Goal: Navigation & Orientation: Find specific page/section

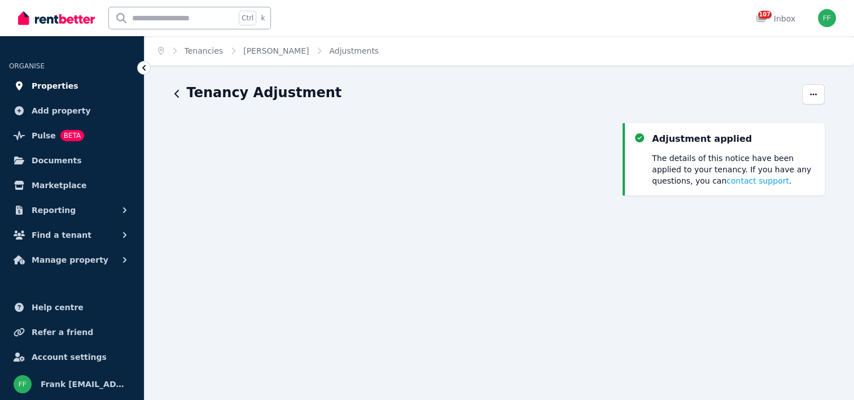
click at [70, 83] on link "Properties" at bounding box center [72, 85] width 126 height 23
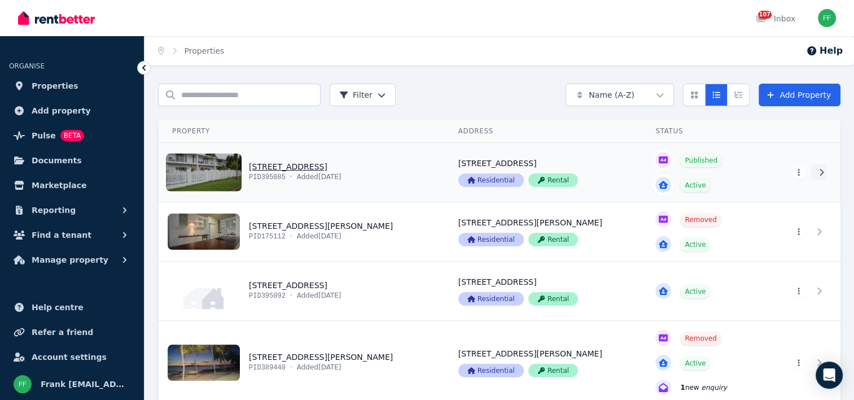
click at [817, 175] on icon at bounding box center [821, 172] width 11 height 8
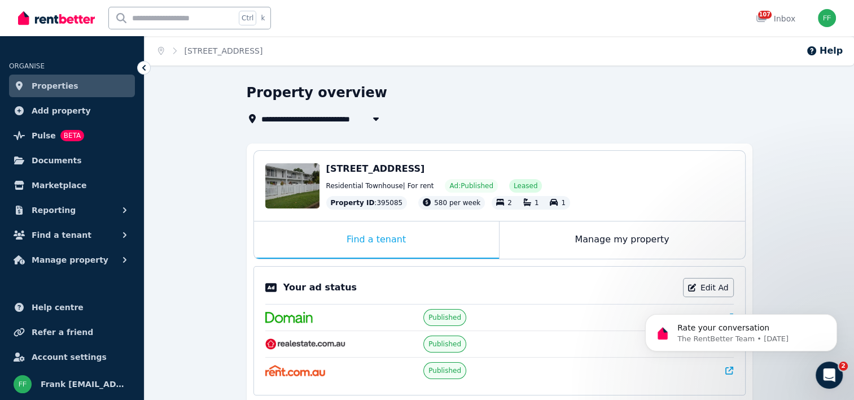
click at [420, 169] on span "[STREET_ADDRESS]" at bounding box center [375, 168] width 99 height 11
click at [425, 168] on span "[STREET_ADDRESS]" at bounding box center [375, 168] width 99 height 11
click at [580, 240] on div "Manage my property" at bounding box center [621, 239] width 245 height 37
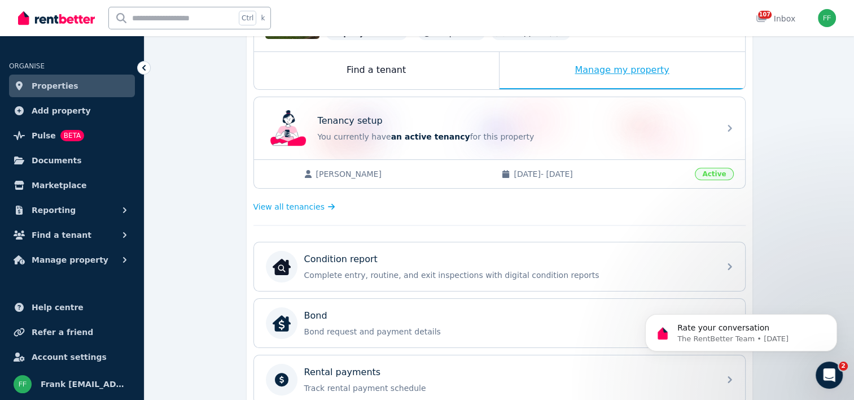
scroll to position [226, 0]
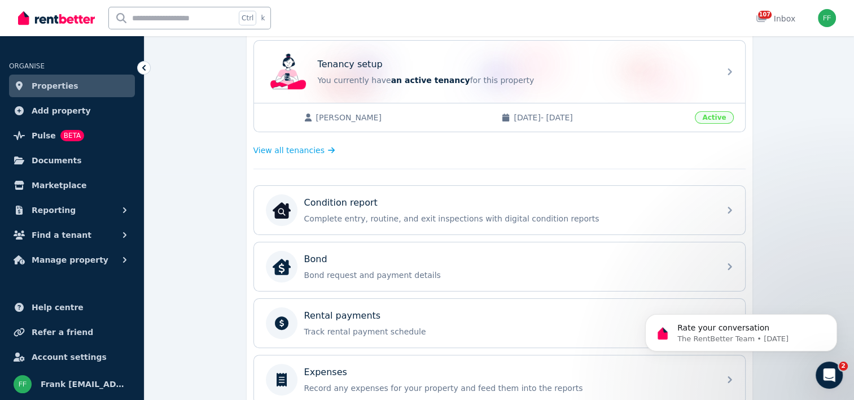
click at [707, 120] on span "Active" at bounding box center [714, 117] width 38 height 12
click at [562, 116] on span "[DATE] - [DATE]" at bounding box center [601, 117] width 174 height 11
click at [334, 116] on span "[PERSON_NAME]" at bounding box center [403, 117] width 174 height 11
click at [317, 148] on link "View all tenancies" at bounding box center [296, 149] width 86 height 11
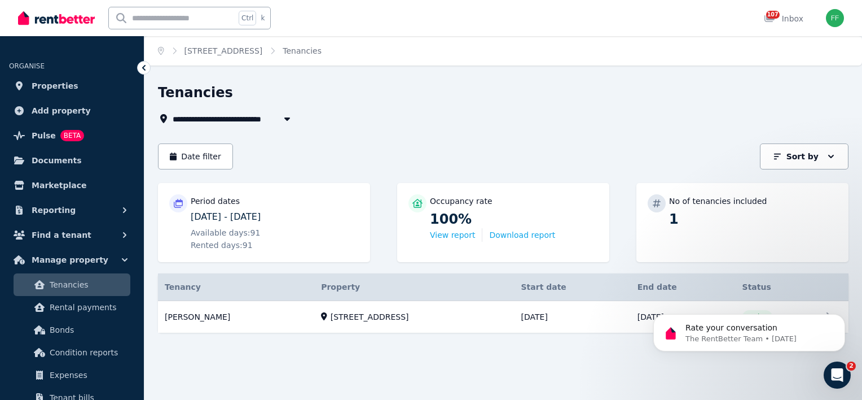
click at [415, 340] on div "Tenancy Details Property Start date End date Status [PERSON_NAME] [PERSON_NAME]…" at bounding box center [503, 313] width 691 height 80
click at [197, 319] on link "View property details" at bounding box center [503, 317] width 691 height 32
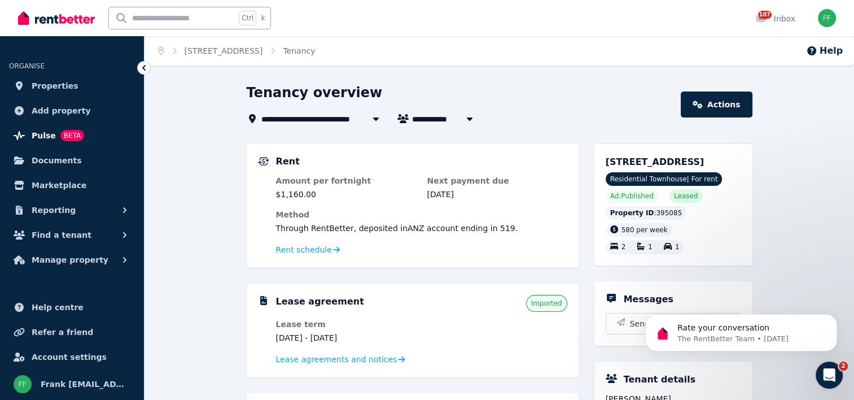
click at [62, 138] on span "BETA" at bounding box center [72, 135] width 24 height 11
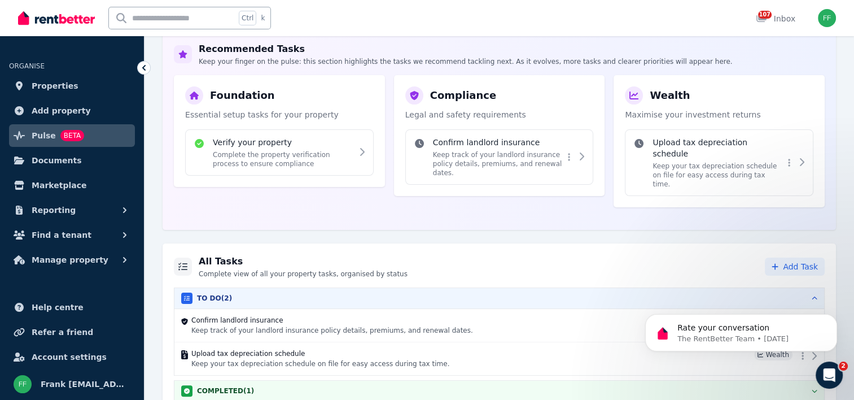
scroll to position [173, 0]
click at [567, 273] on div "All Tasks Complete view of all your property tasks, organised by status Add Tas…" at bounding box center [499, 327] width 673 height 169
click at [832, 317] on icon "Dismiss notification" at bounding box center [834, 317] width 6 height 6
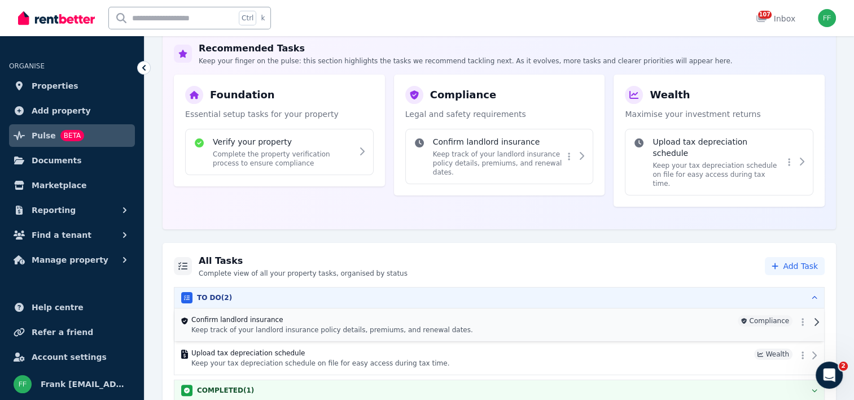
click at [811, 315] on div at bounding box center [807, 322] width 20 height 14
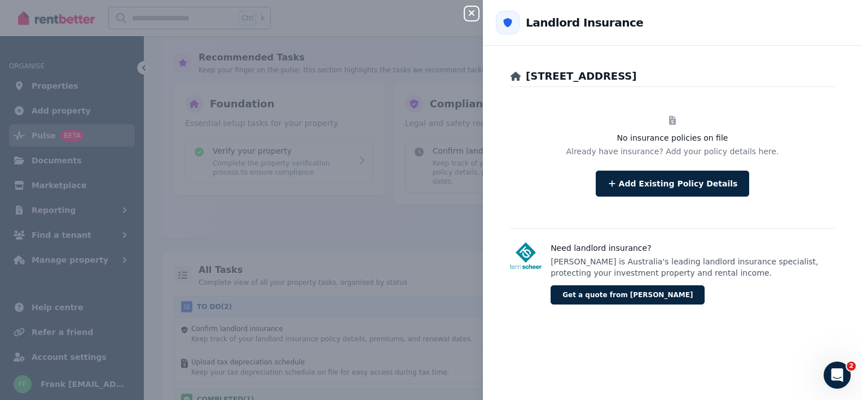
click at [391, 102] on div "Close panel Back to Landlord Insurance [STREET_ADDRESS] policies on file Alread…" at bounding box center [431, 200] width 862 height 400
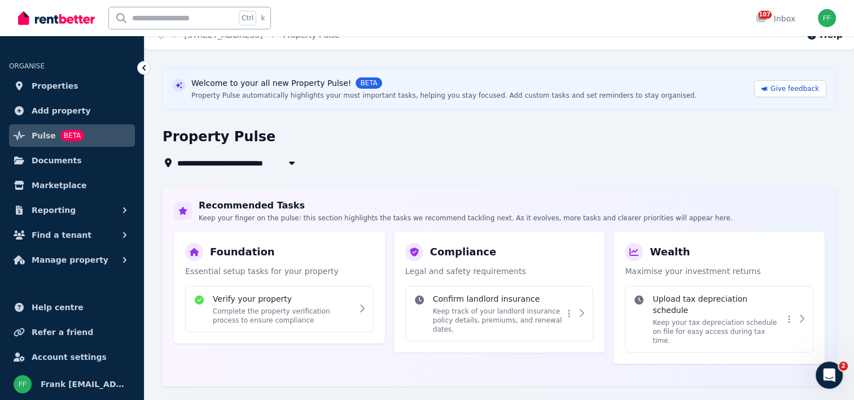
scroll to position [0, 0]
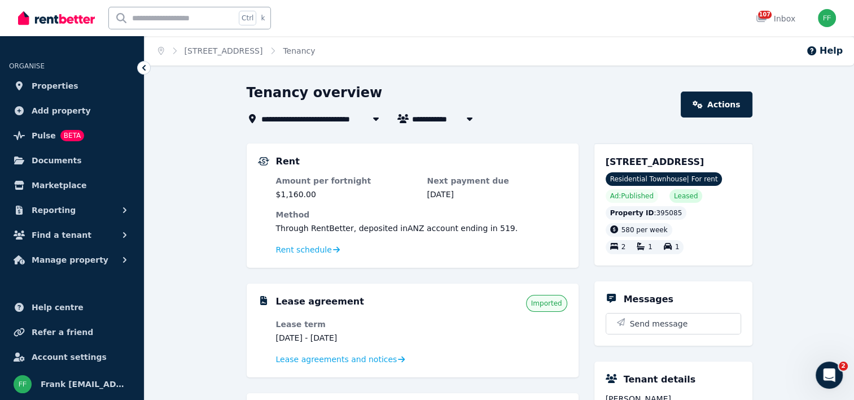
click at [462, 124] on button "button" at bounding box center [469, 119] width 20 height 14
type input "**********"
click at [402, 183] on dt "Amount per fortnight" at bounding box center [346, 180] width 140 height 11
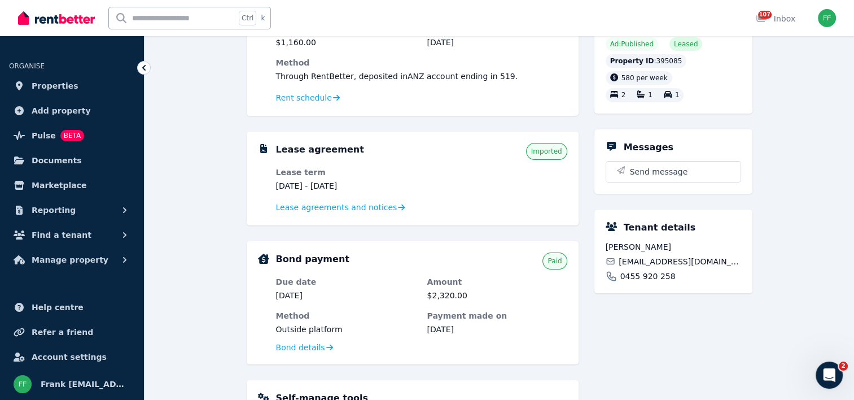
scroll to position [169, 0]
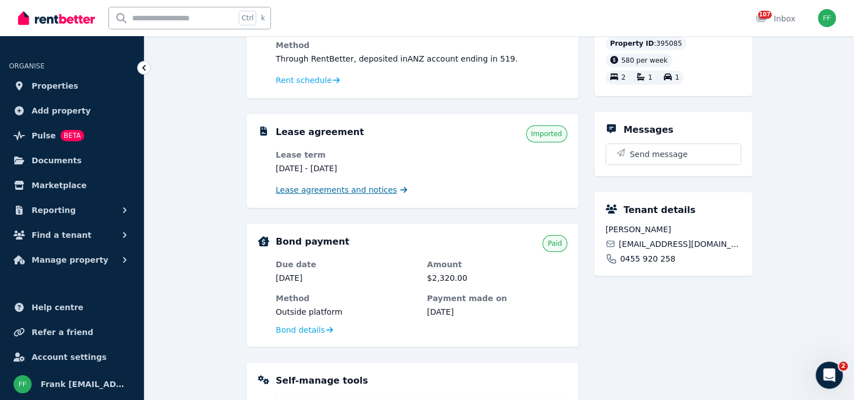
click at [352, 187] on span "Lease agreements and notices" at bounding box center [336, 189] width 121 height 11
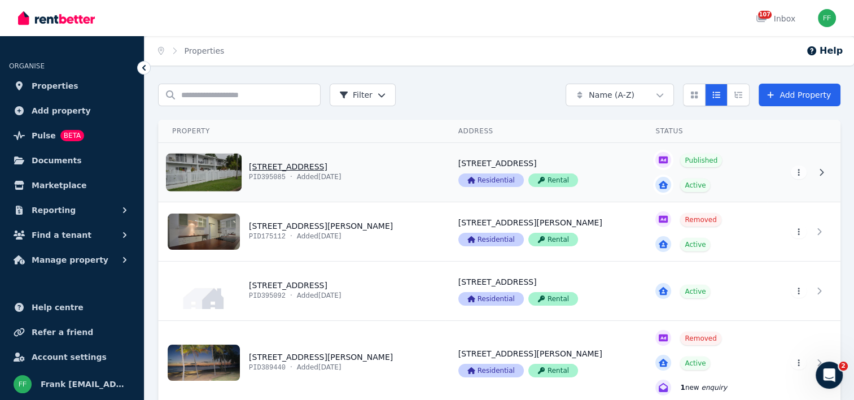
click at [708, 185] on link "View property details" at bounding box center [704, 172] width 125 height 59
